Goal: Task Accomplishment & Management: Complete application form

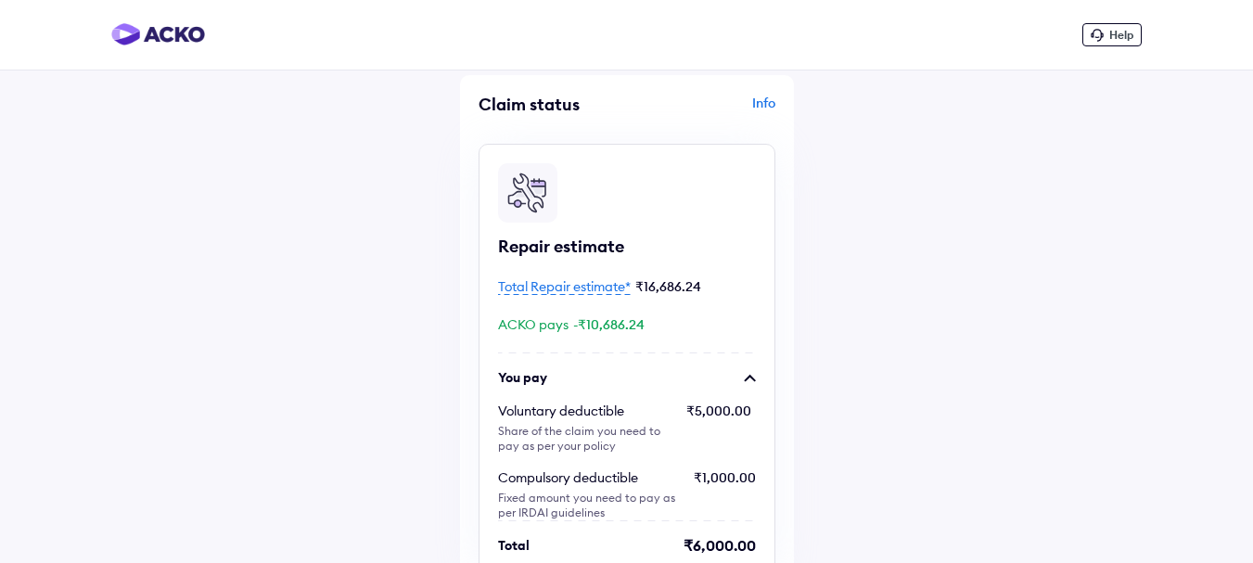
click at [1098, 31] on icon at bounding box center [1096, 35] width 13 height 13
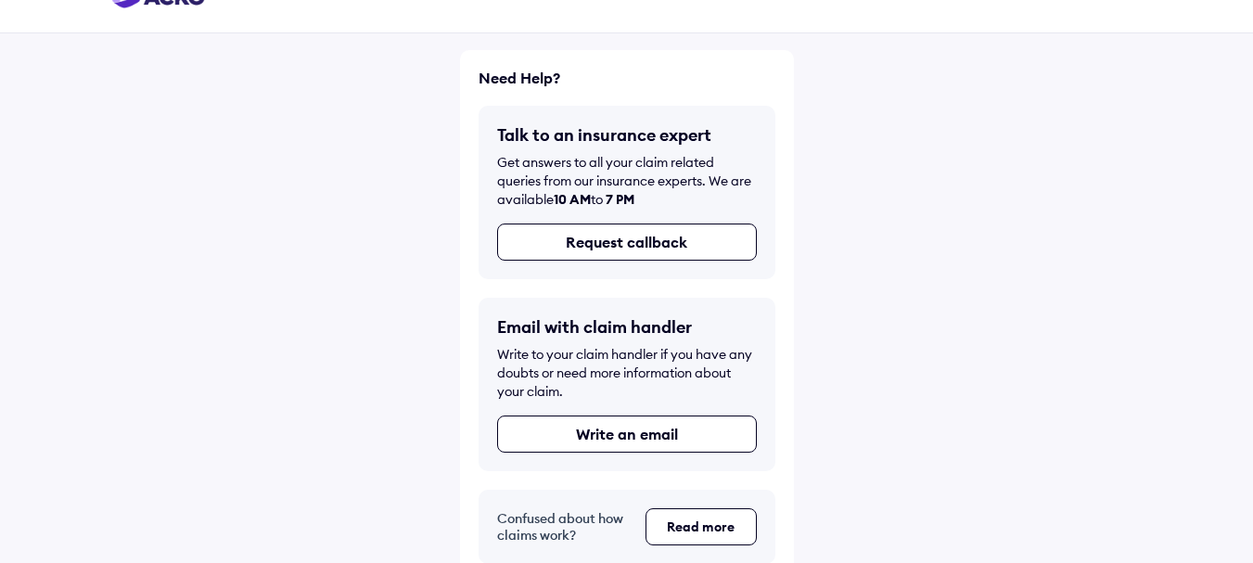
scroll to position [57, 0]
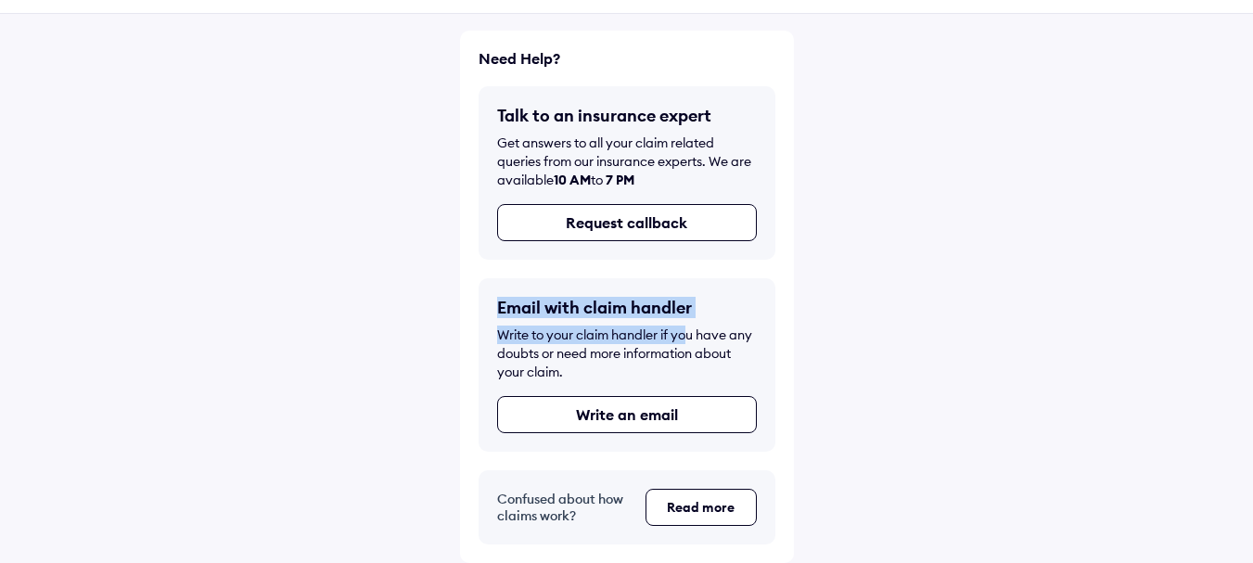
drag, startPoint x: 501, startPoint y: 299, endPoint x: 686, endPoint y: 337, distance: 189.5
click at [686, 337] on div "Email with claim handler Write to your claim handler if you have any doubts or …" at bounding box center [627, 346] width 260 height 99
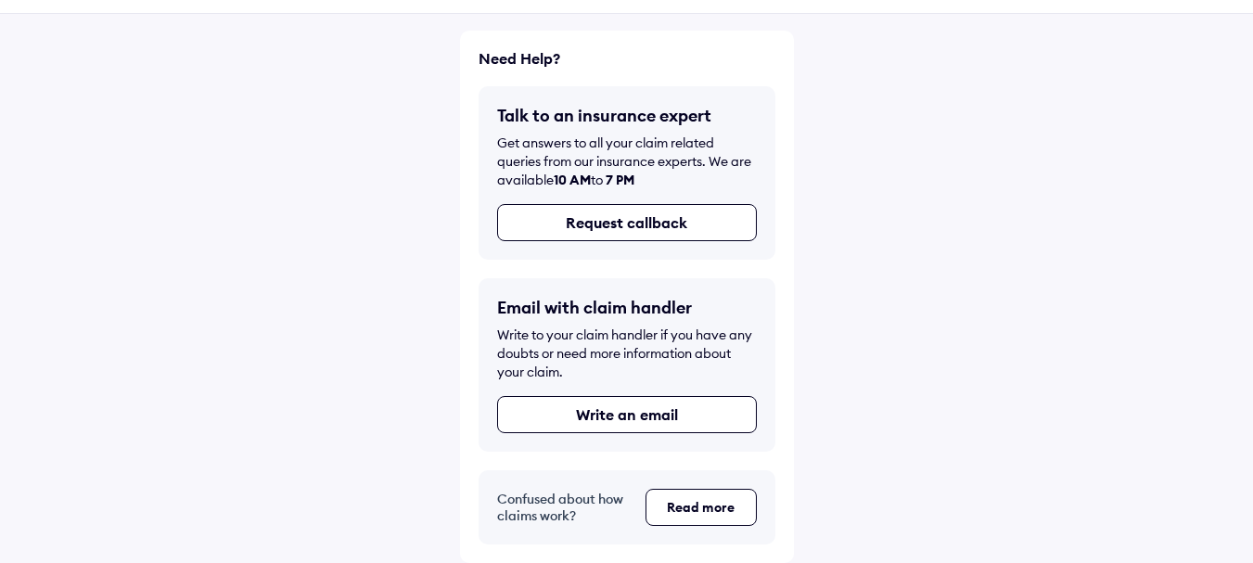
click at [594, 382] on div "Email with claim handler Write to your claim handler if you have any doubts or …" at bounding box center [627, 346] width 260 height 99
drag, startPoint x: 501, startPoint y: 302, endPoint x: 726, endPoint y: 321, distance: 226.1
click at [726, 321] on div "Email with claim handler Write to your claim handler if you have any doubts or …" at bounding box center [627, 346] width 260 height 99
click at [566, 370] on div "Write to your claim handler if you have any doubts or need more information abo…" at bounding box center [627, 353] width 260 height 56
drag, startPoint x: 495, startPoint y: 308, endPoint x: 755, endPoint y: 311, distance: 259.6
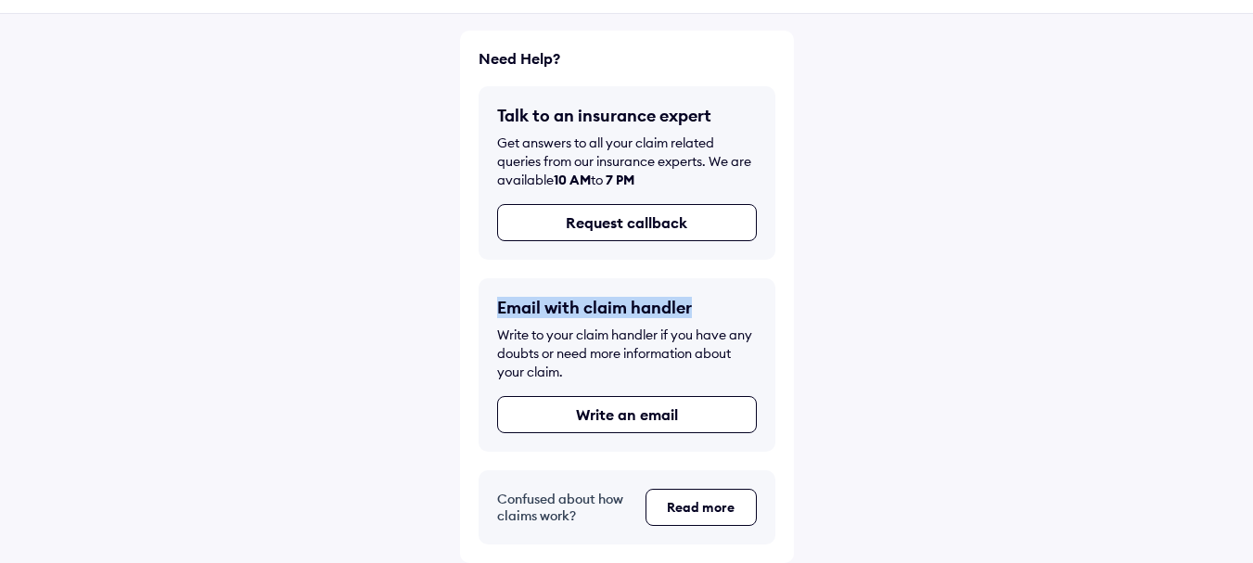
click at [755, 311] on div "Email with claim handler Write to your claim handler if you have any doubts or …" at bounding box center [626, 364] width 297 height 173
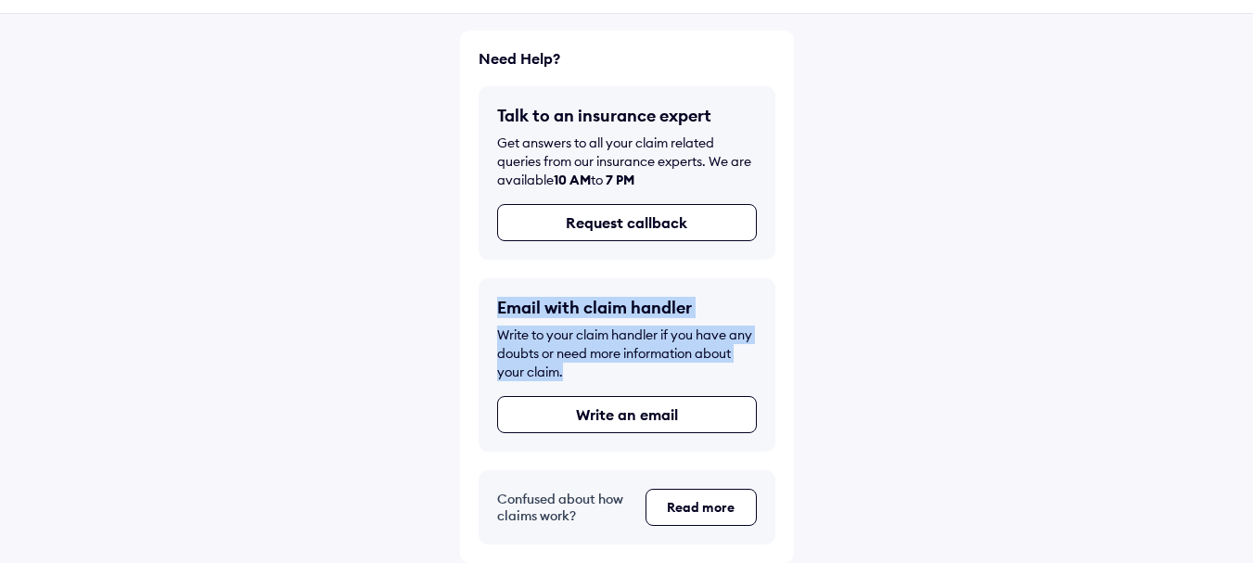
drag, startPoint x: 580, startPoint y: 376, endPoint x: 493, endPoint y: 320, distance: 103.9
click at [493, 320] on div "Email with claim handler Write to your claim handler if you have any doubts or …" at bounding box center [626, 364] width 297 height 173
click at [495, 316] on div "Email with claim handler Write to your claim handler if you have any doubts or …" at bounding box center [626, 364] width 297 height 173
drag, startPoint x: 495, startPoint y: 304, endPoint x: 564, endPoint y: 376, distance: 99.7
click at [564, 376] on div "Email with claim handler Write to your claim handler if you have any doubts or …" at bounding box center [626, 364] width 297 height 173
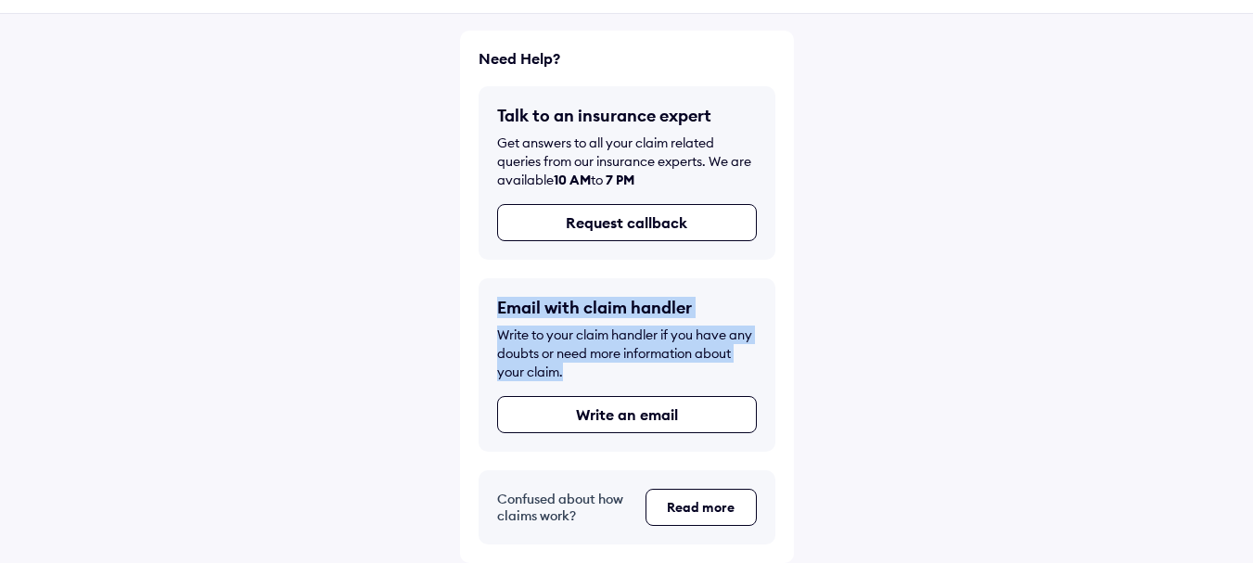
click at [566, 379] on div "Write to your claim handler if you have any doubts or need more information abo…" at bounding box center [627, 353] width 260 height 56
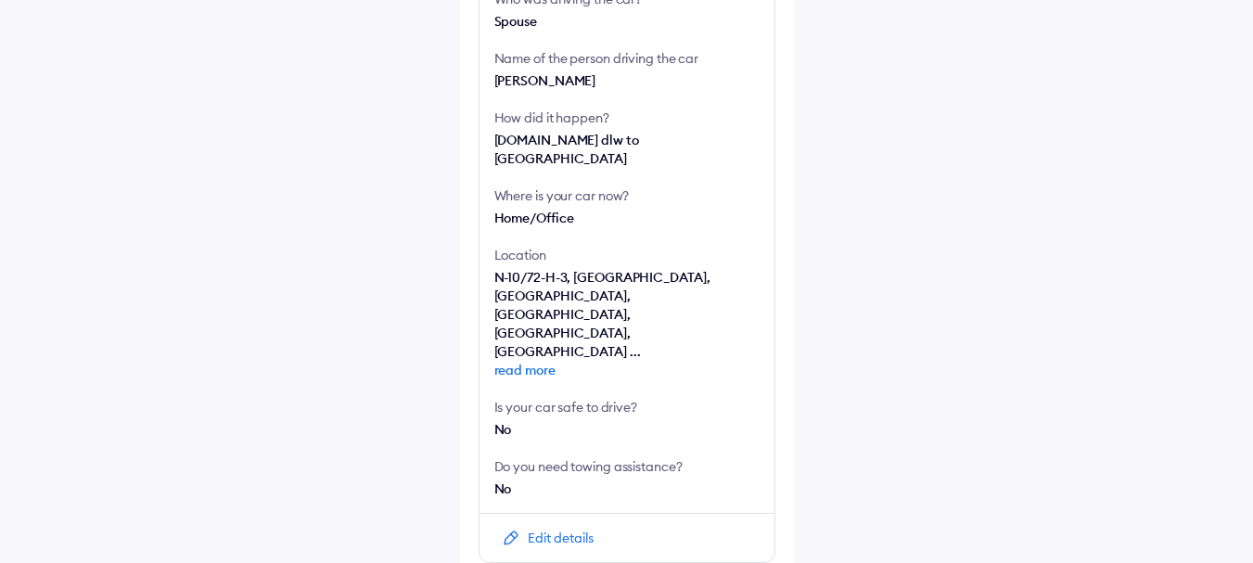
scroll to position [912, 0]
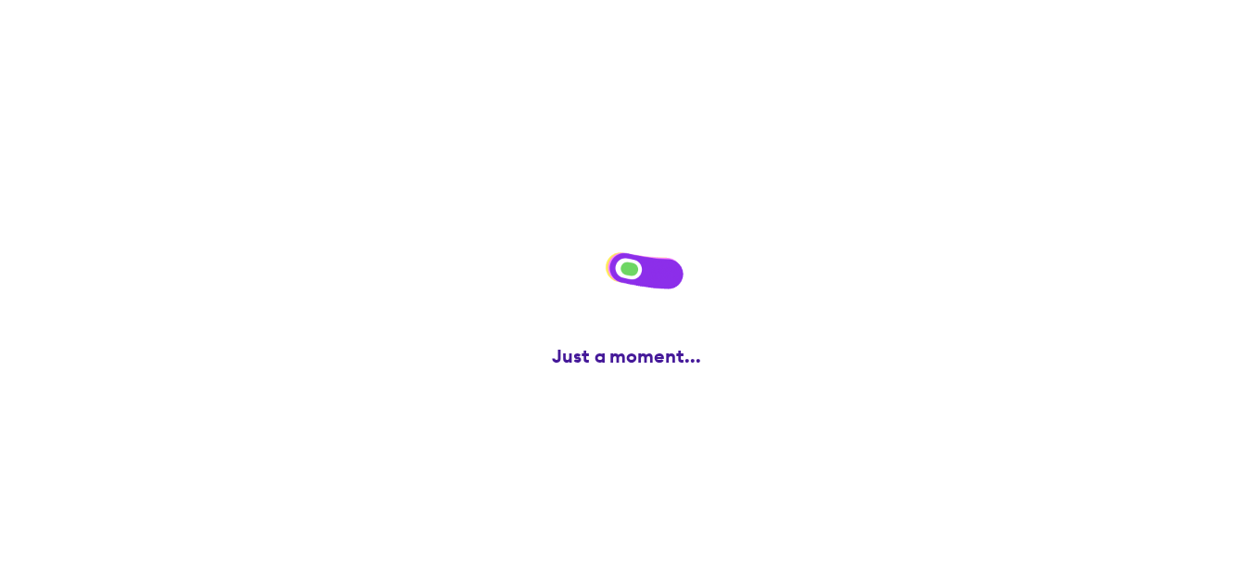
scroll to position [0, 0]
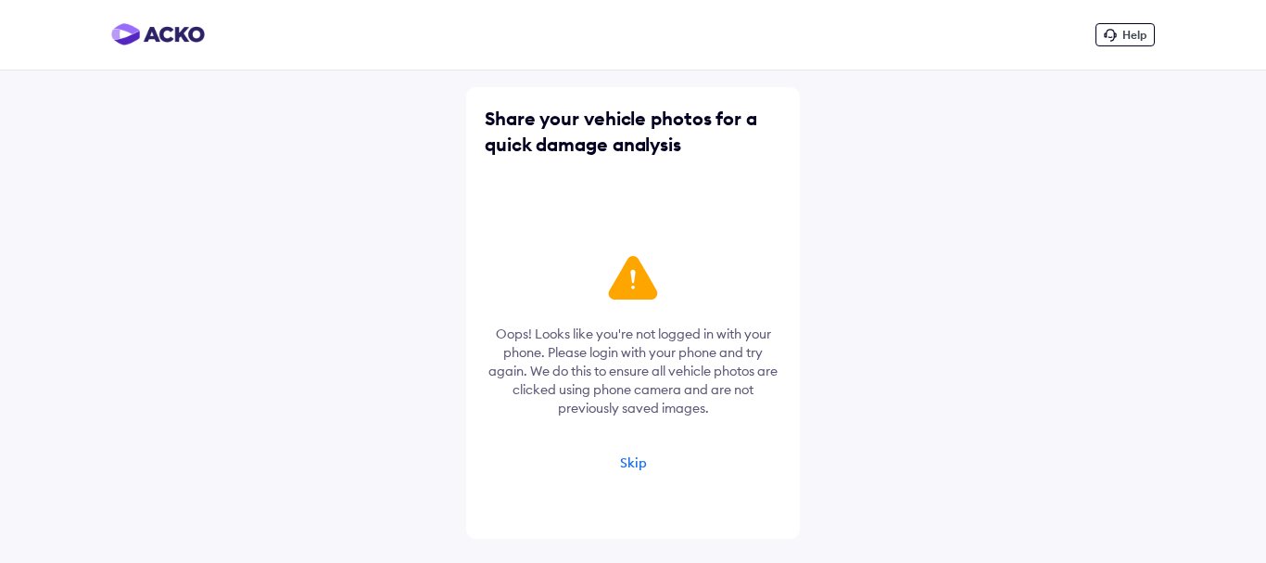
click at [631, 467] on div "Skip" at bounding box center [633, 462] width 27 height 17
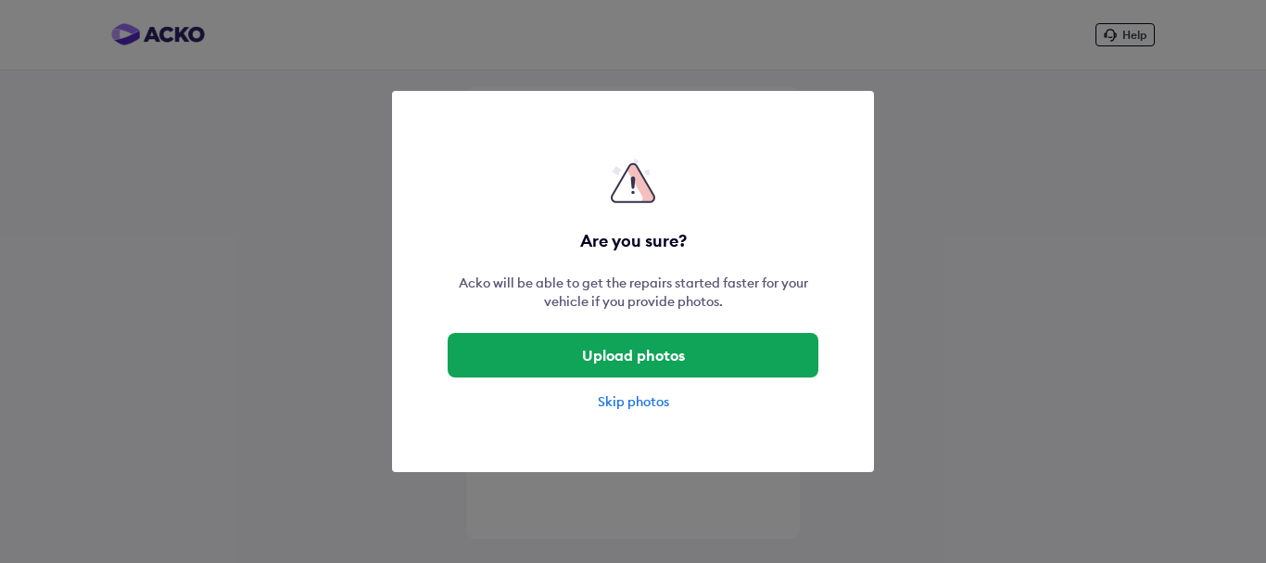
click at [659, 400] on div "Skip photos" at bounding box center [633, 401] width 371 height 19
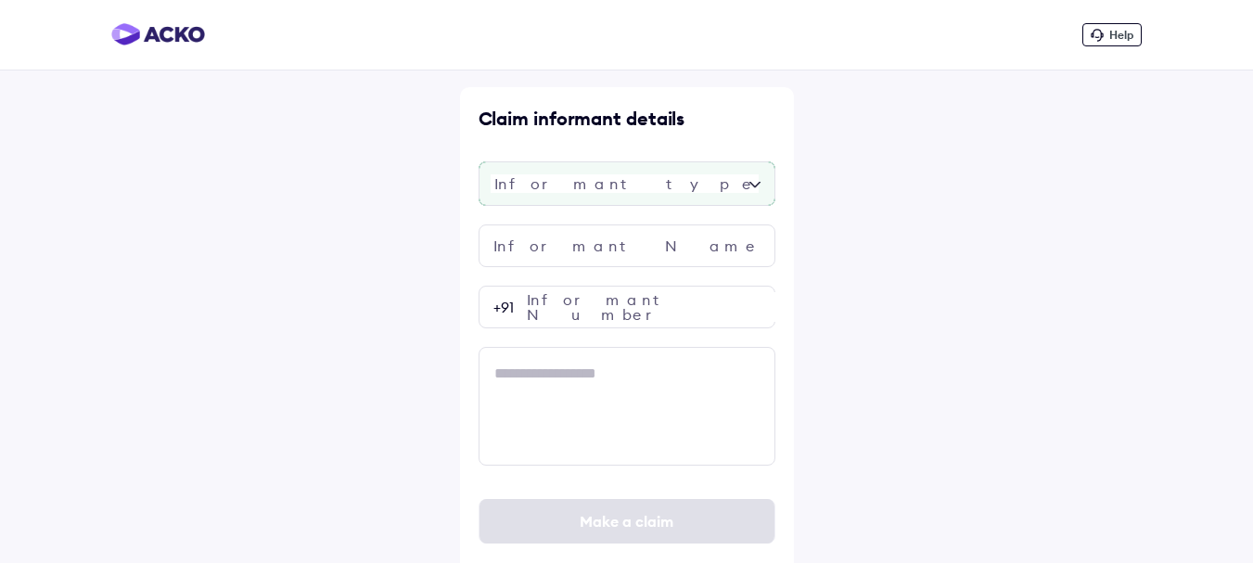
drag, startPoint x: 577, startPoint y: 201, endPoint x: 575, endPoint y: 192, distance: 9.5
click at [577, 198] on div at bounding box center [626, 183] width 297 height 45
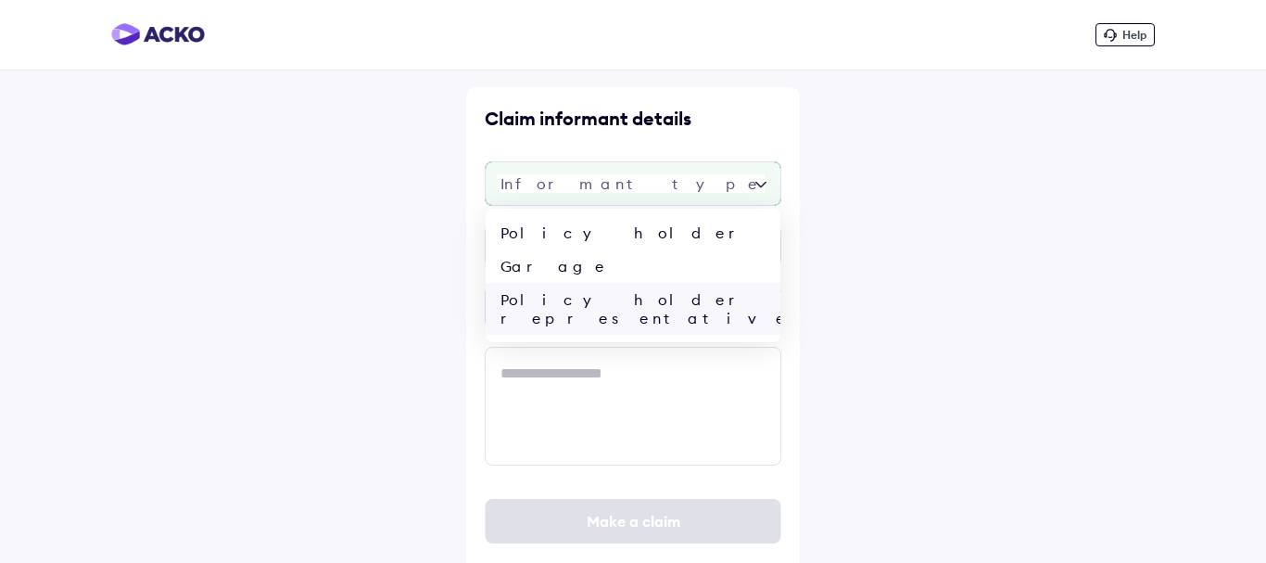
click at [589, 295] on div "Policy holder representative" at bounding box center [633, 309] width 295 height 52
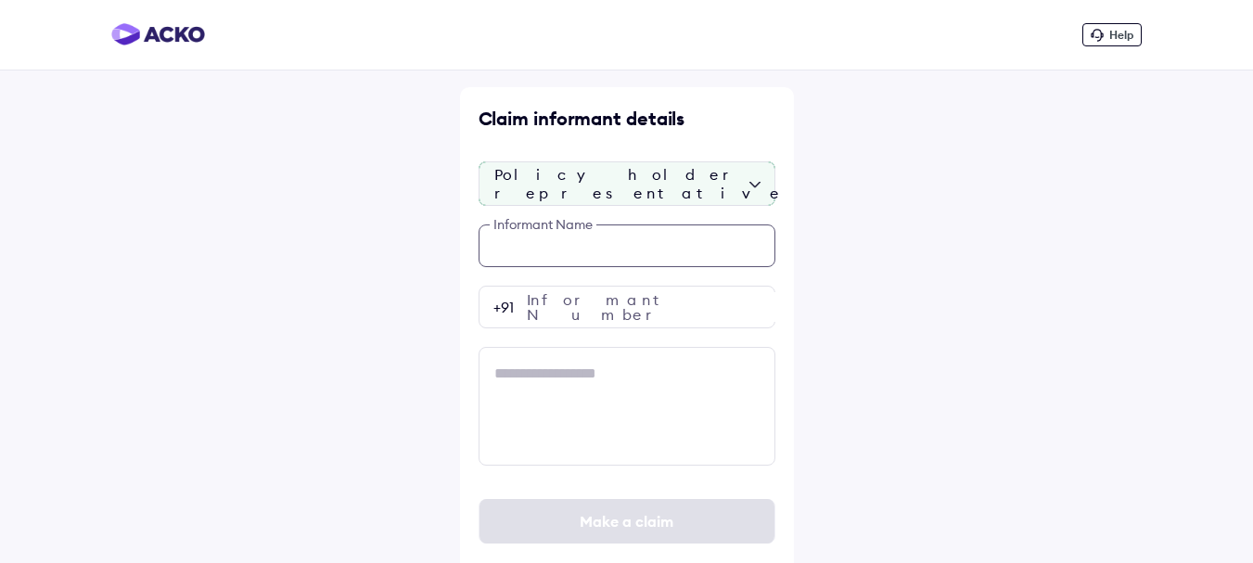
click at [573, 248] on input "text" at bounding box center [626, 245] width 297 height 43
type input "**********"
drag, startPoint x: 538, startPoint y: 242, endPoint x: 465, endPoint y: 282, distance: 83.4
click at [433, 273] on div "**********" at bounding box center [626, 288] width 1253 height 577
drag, startPoint x: 630, startPoint y: 248, endPoint x: 617, endPoint y: 248, distance: 13.0
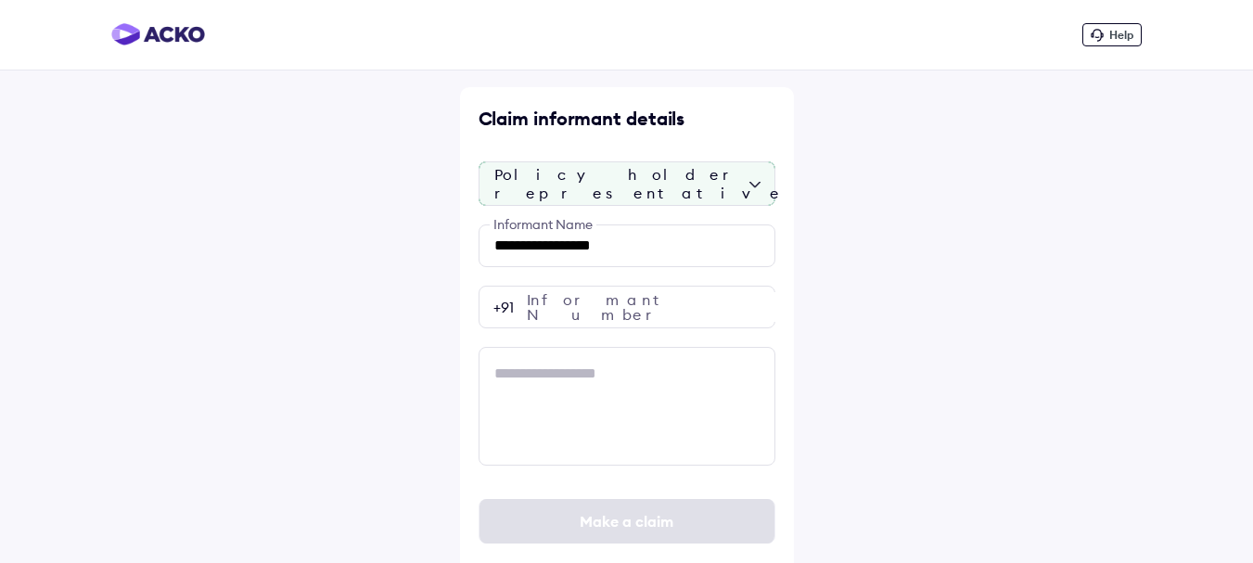
drag, startPoint x: 617, startPoint y: 248, endPoint x: 454, endPoint y: 293, distance: 168.5
click at [454, 293] on div "**********" at bounding box center [626, 288] width 1253 height 577
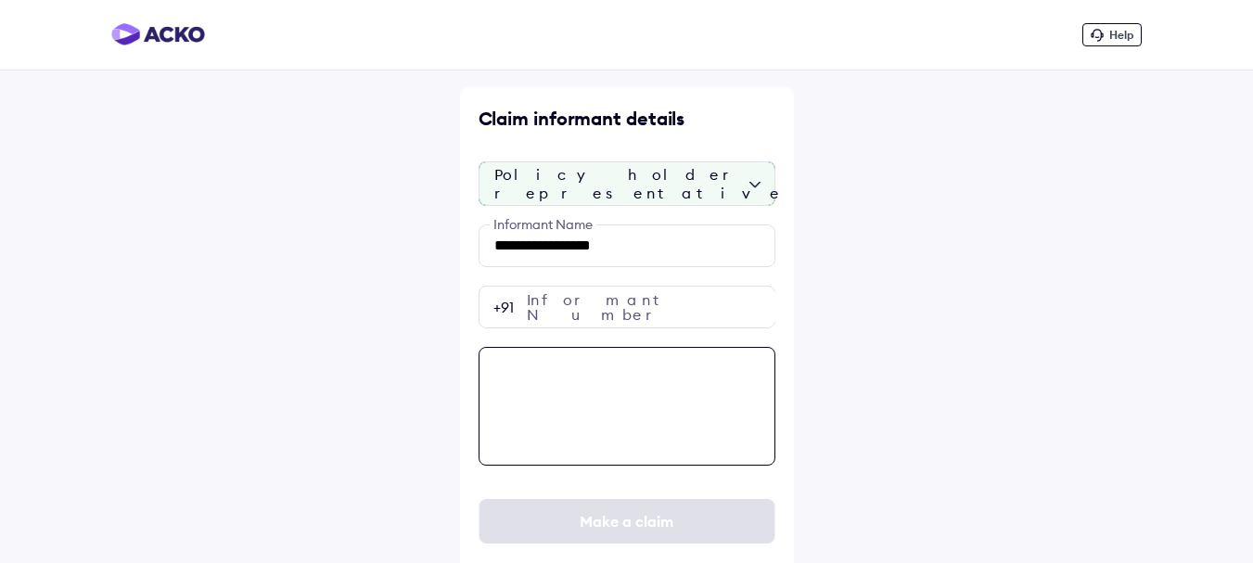
click at [634, 368] on textarea at bounding box center [626, 406] width 297 height 119
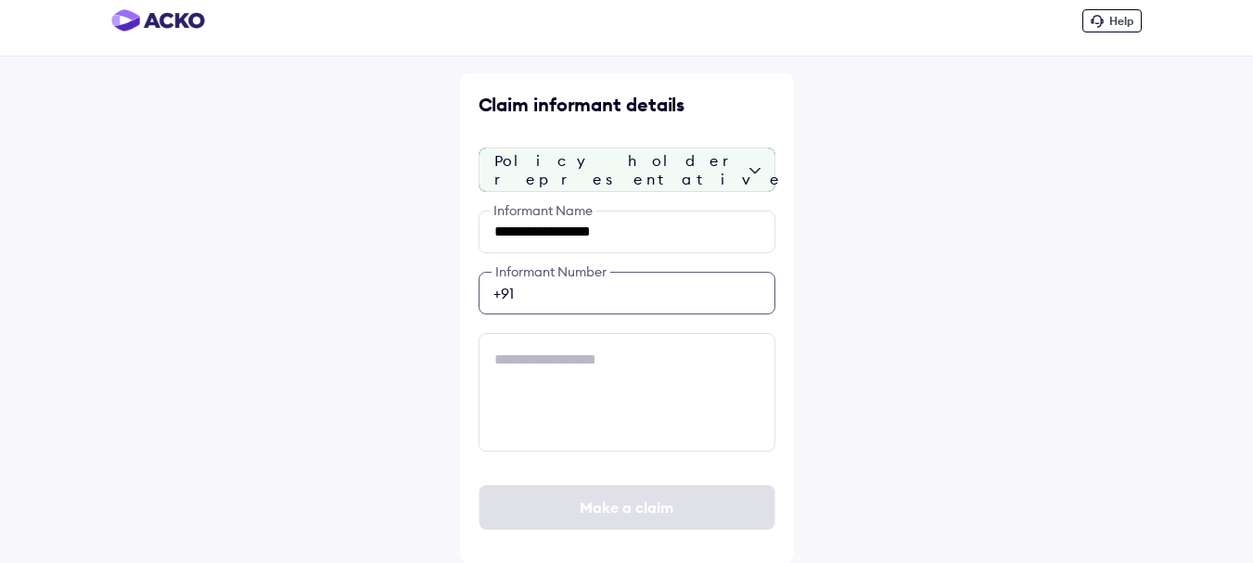
click at [610, 290] on input "number" at bounding box center [626, 293] width 297 height 43
click at [563, 289] on input "number" at bounding box center [626, 293] width 297 height 43
type input "**********"
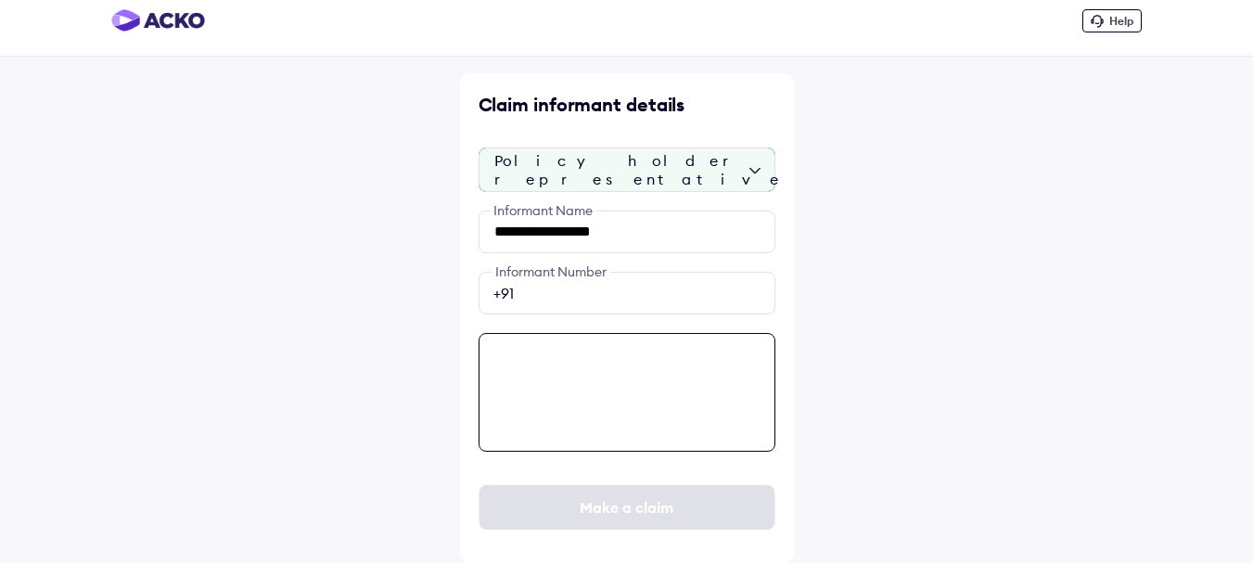
click at [573, 369] on textarea at bounding box center [626, 392] width 297 height 119
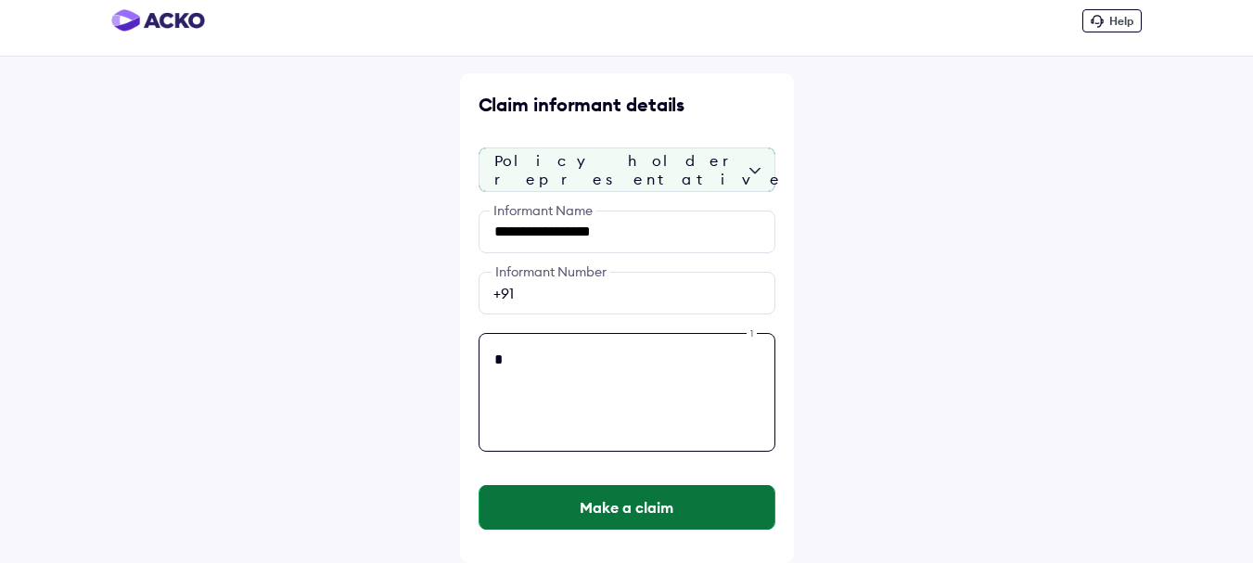
type textarea "*"
click at [626, 508] on button "Make a claim" at bounding box center [626, 507] width 295 height 45
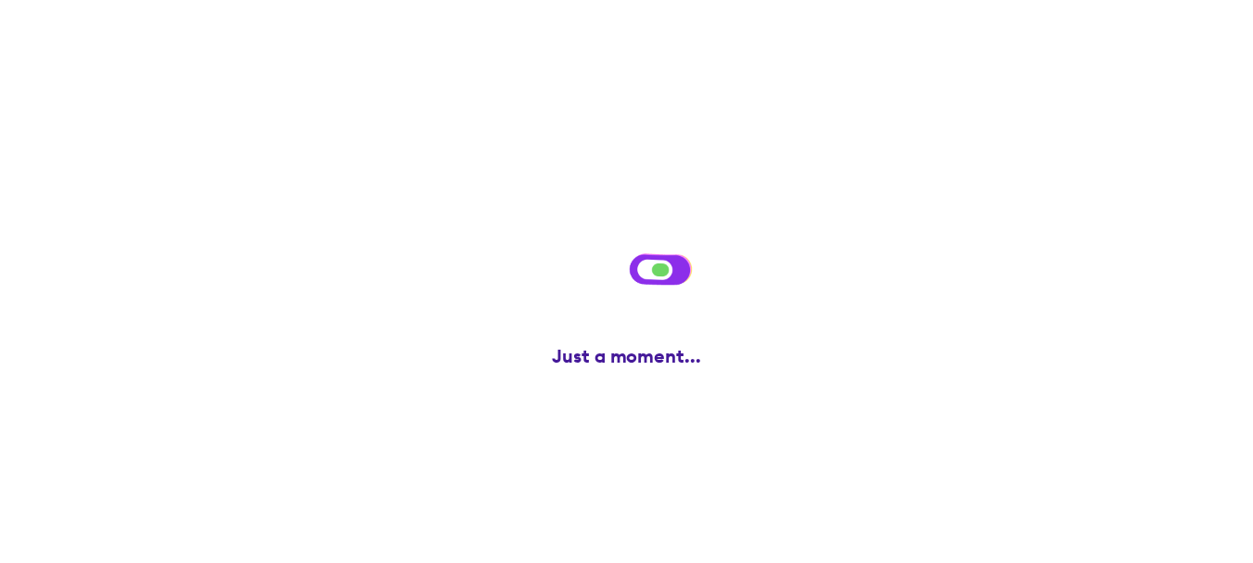
scroll to position [0, 0]
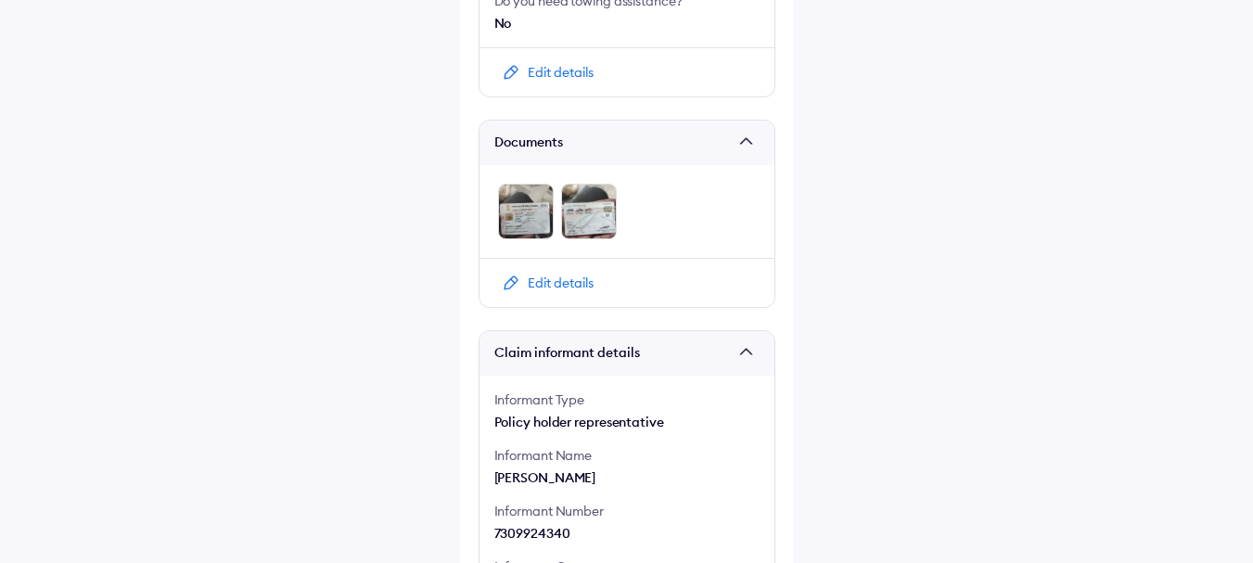
scroll to position [1218, 0]
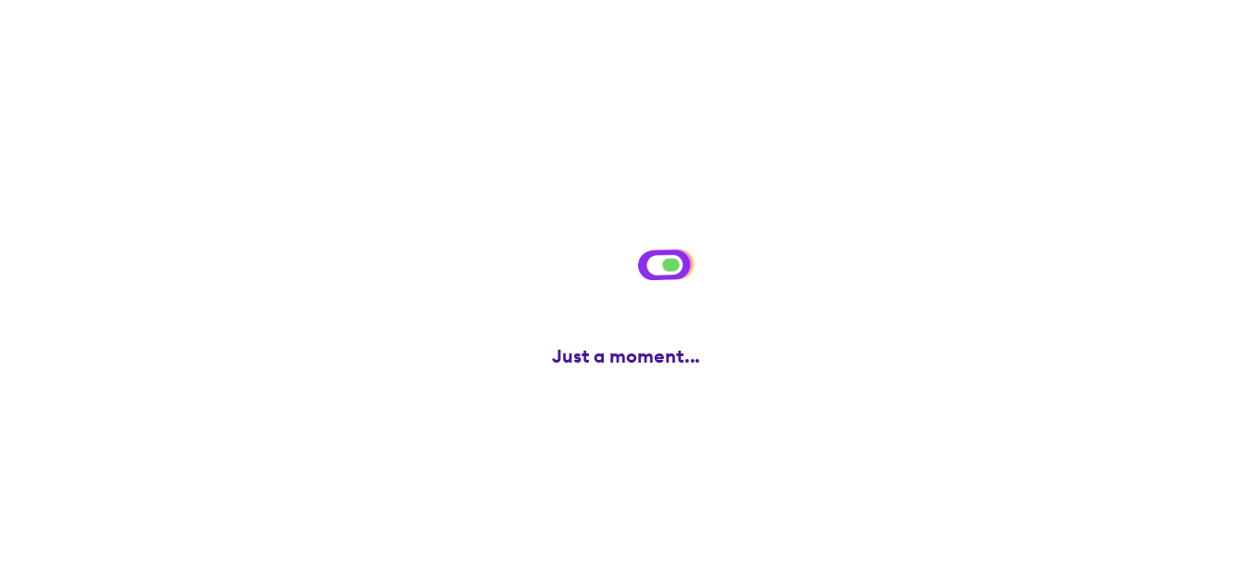
scroll to position [0, 0]
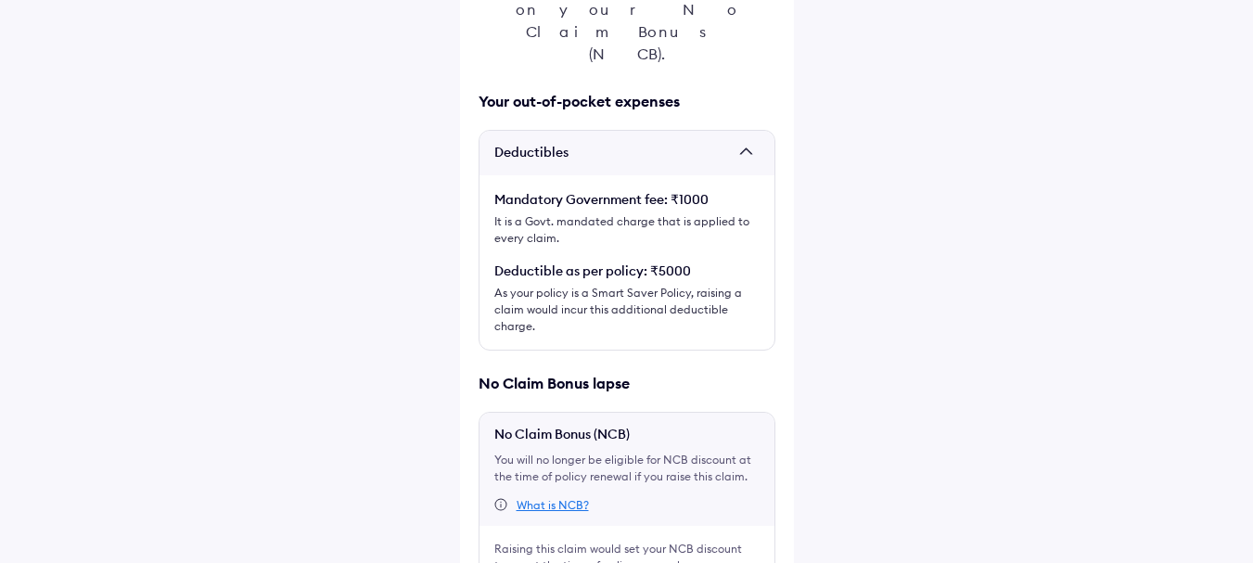
scroll to position [424, 0]
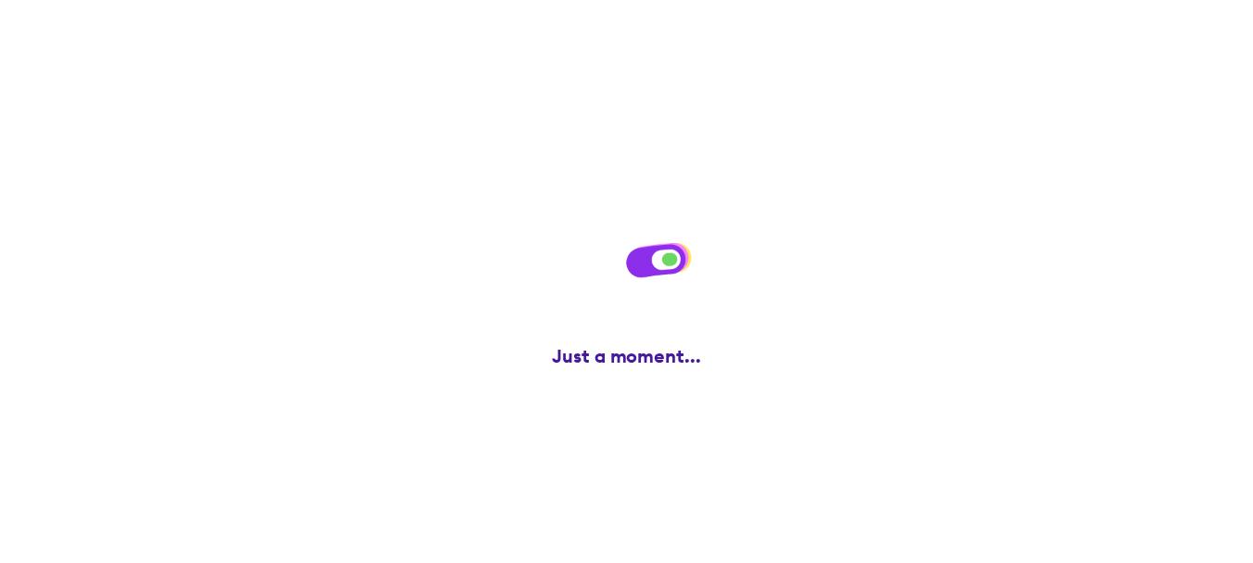
scroll to position [0, 0]
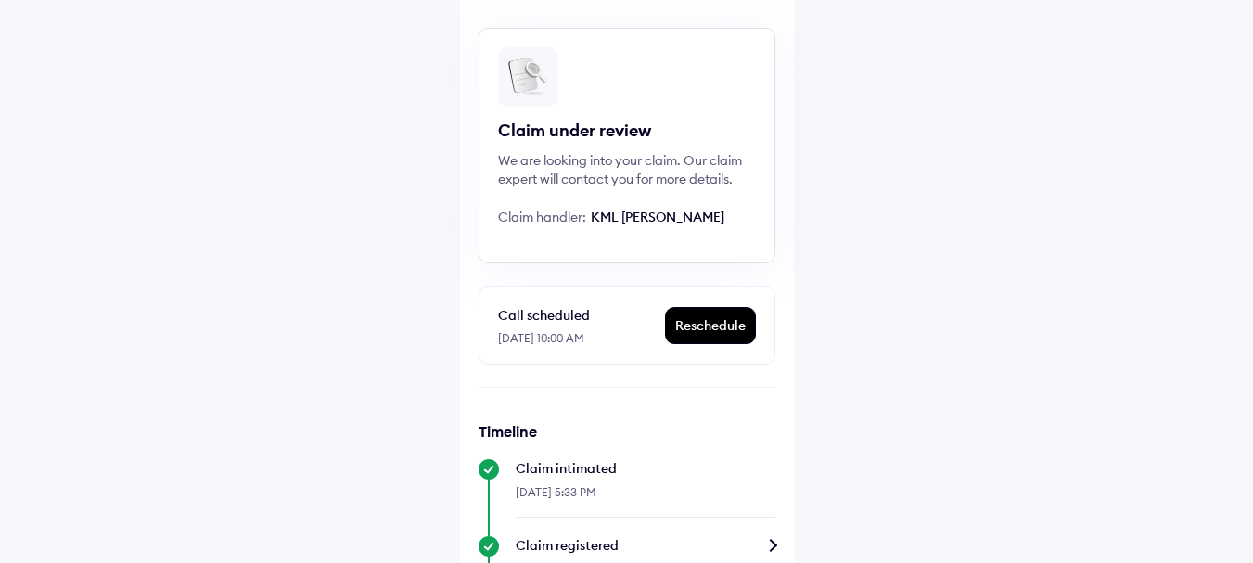
scroll to position [93, 0]
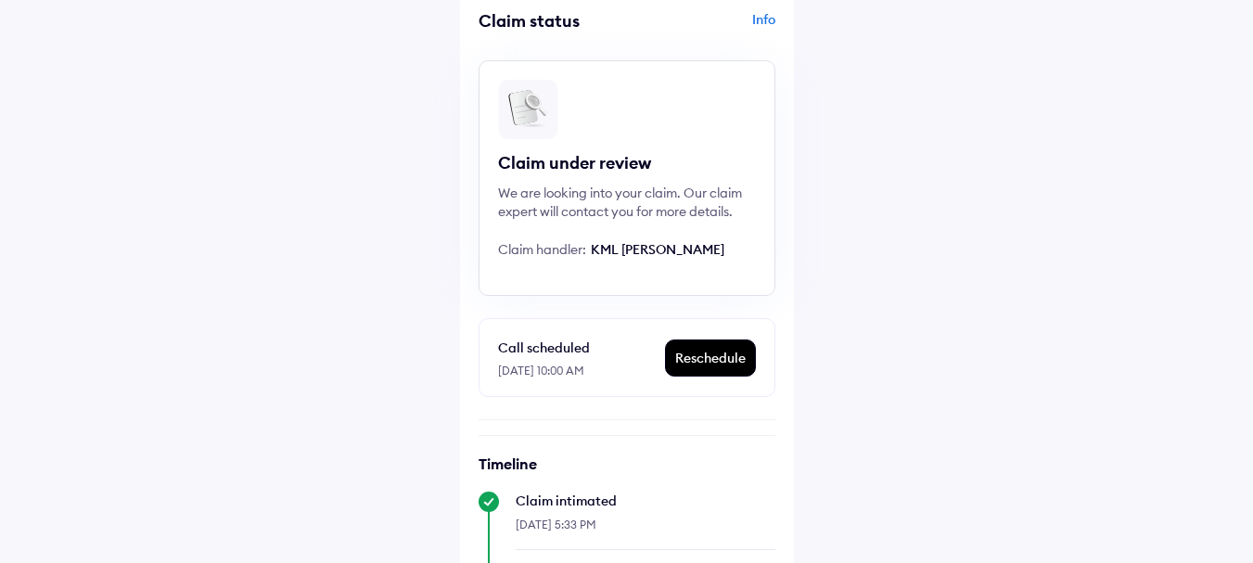
click at [760, 16] on div "Info" at bounding box center [703, 27] width 144 height 35
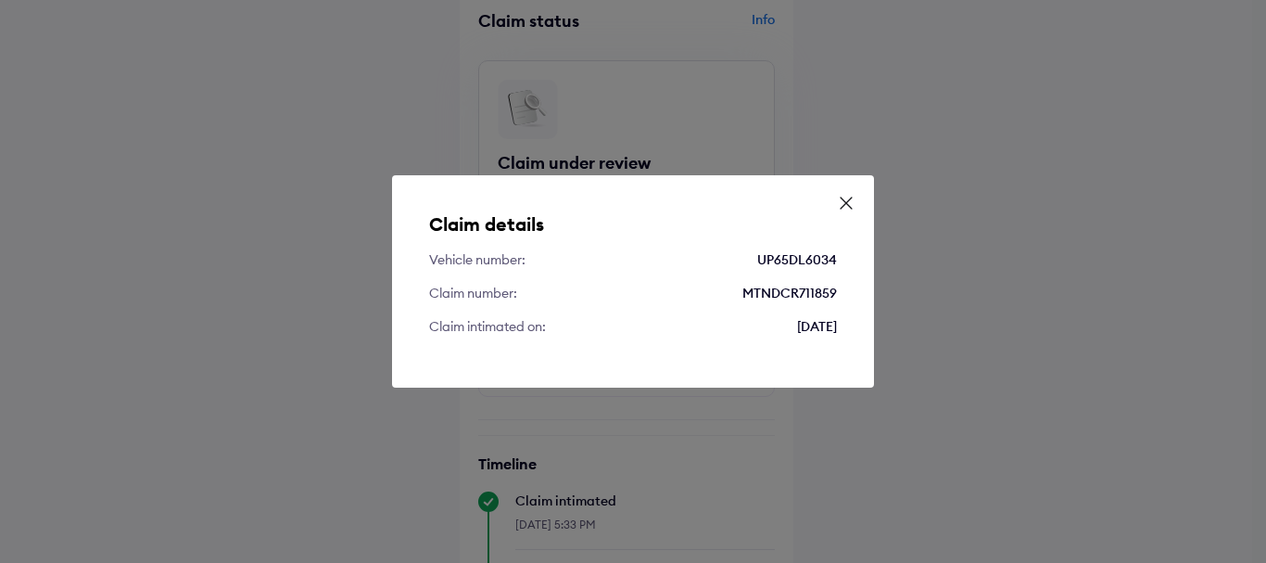
click at [764, 284] on div "MTNDCR711859" at bounding box center [790, 293] width 95 height 19
copy div "MTNDCR711859"
click at [847, 198] on icon at bounding box center [846, 203] width 19 height 19
